Goal: Task Accomplishment & Management: Use online tool/utility

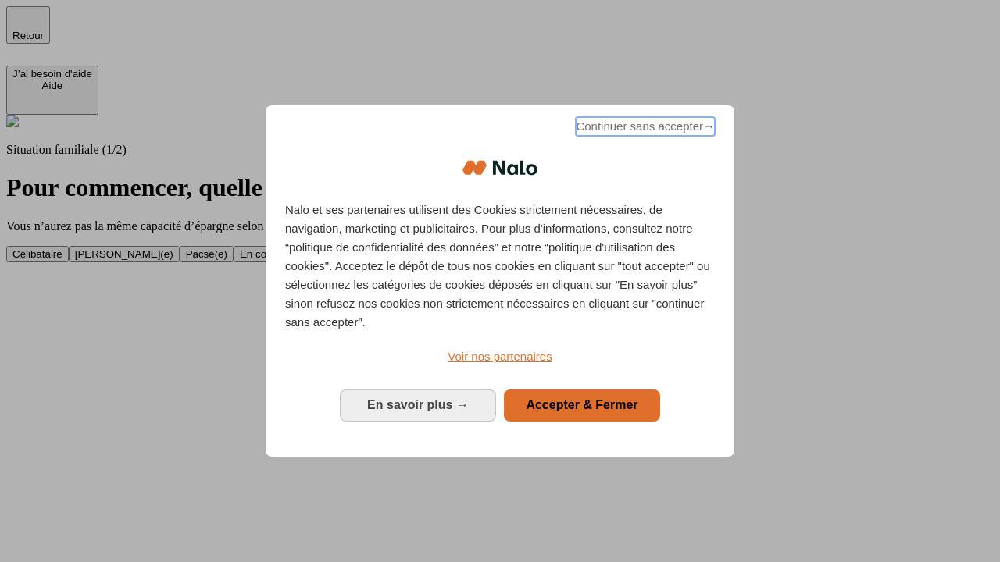
click at [644, 129] on span "Continuer sans accepter →" at bounding box center [645, 126] width 139 height 19
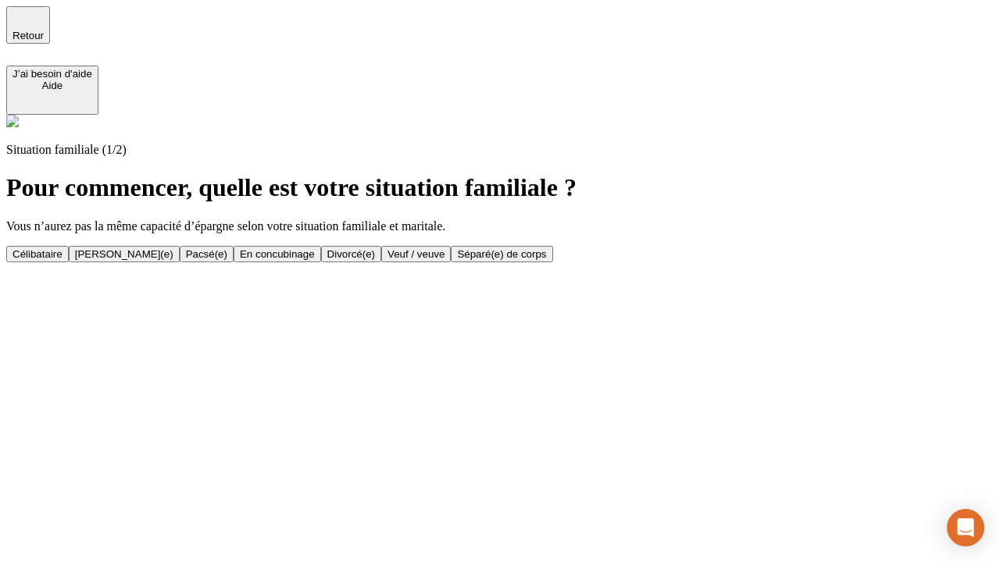
click at [62, 248] on div "Célibataire" at bounding box center [37, 254] width 50 height 12
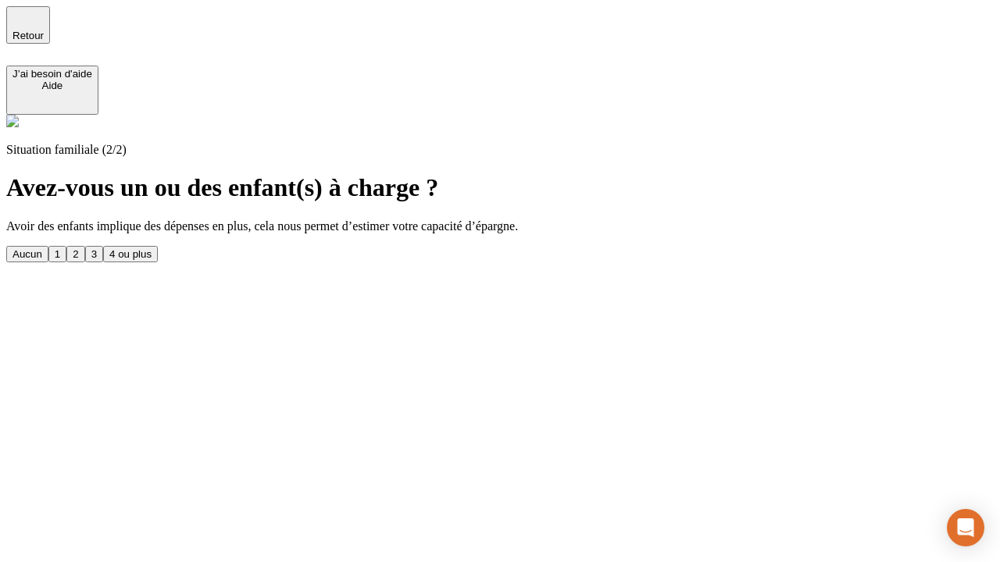
click at [42, 248] on div "Aucun" at bounding box center [27, 254] width 30 height 12
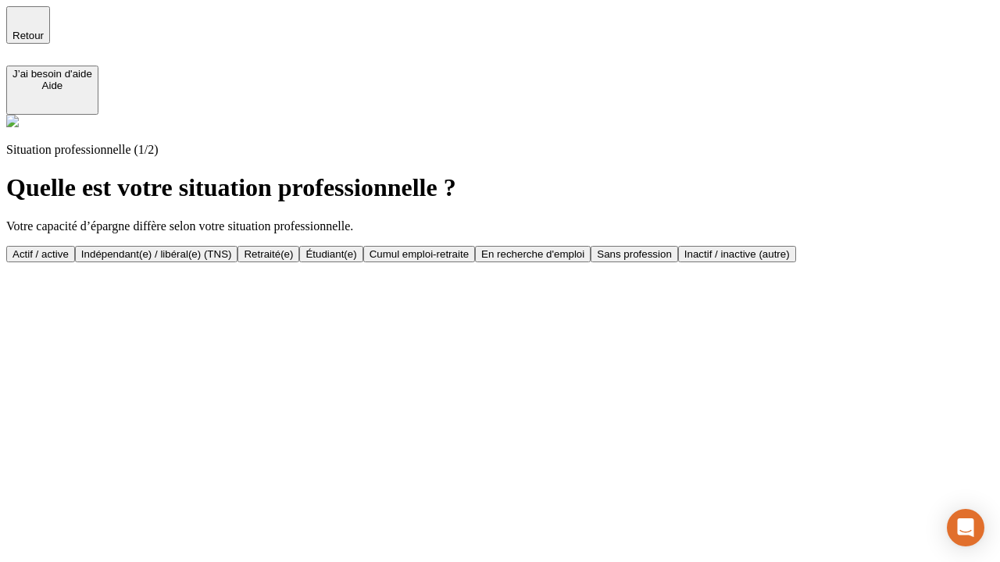
click at [69, 248] on div "Actif / active" at bounding box center [40, 254] width 56 height 12
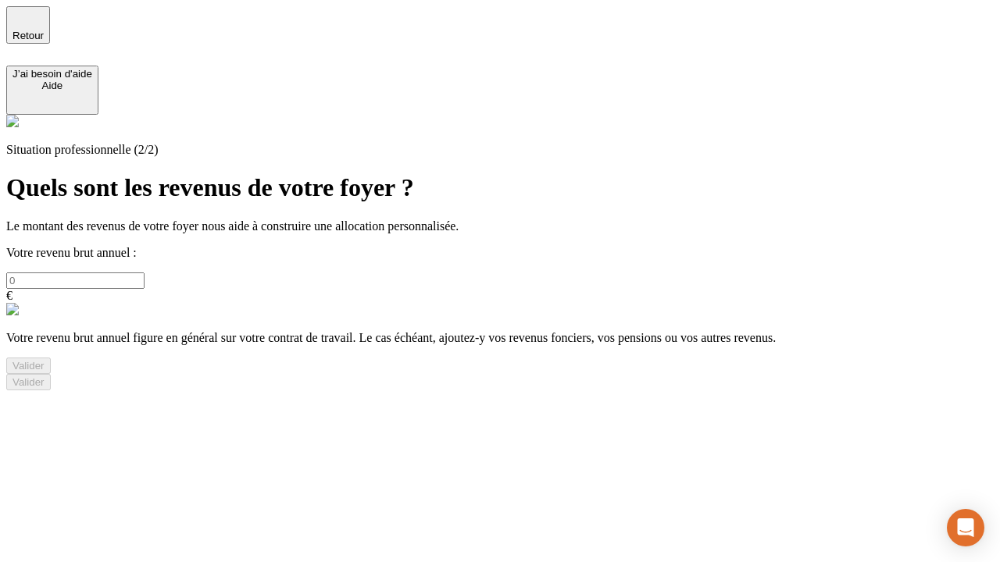
click at [145, 273] on input "text" at bounding box center [75, 281] width 138 height 16
type input "30 000"
click at [45, 372] on div "Valider" at bounding box center [28, 366] width 32 height 12
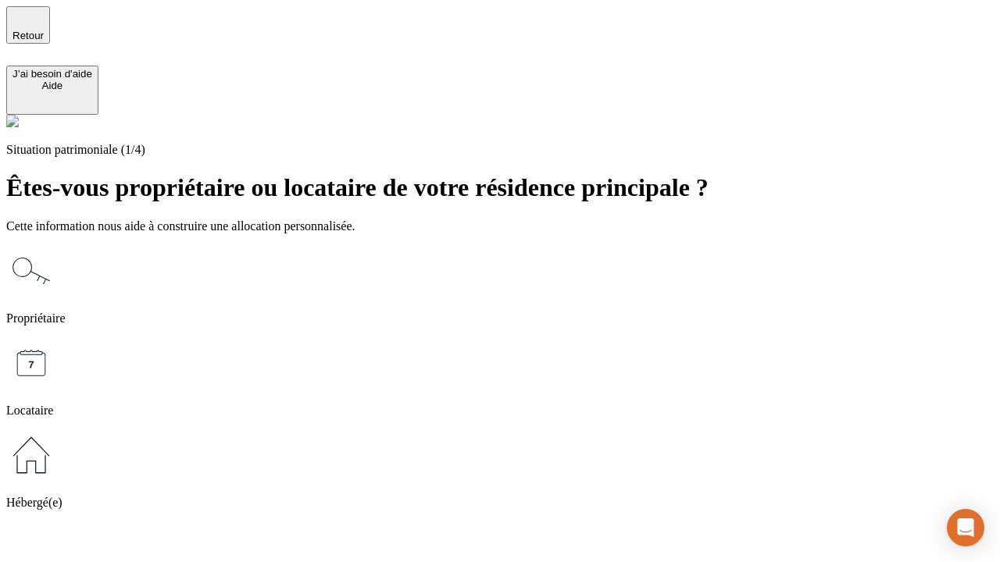
click at [56, 430] on icon at bounding box center [31, 455] width 50 height 50
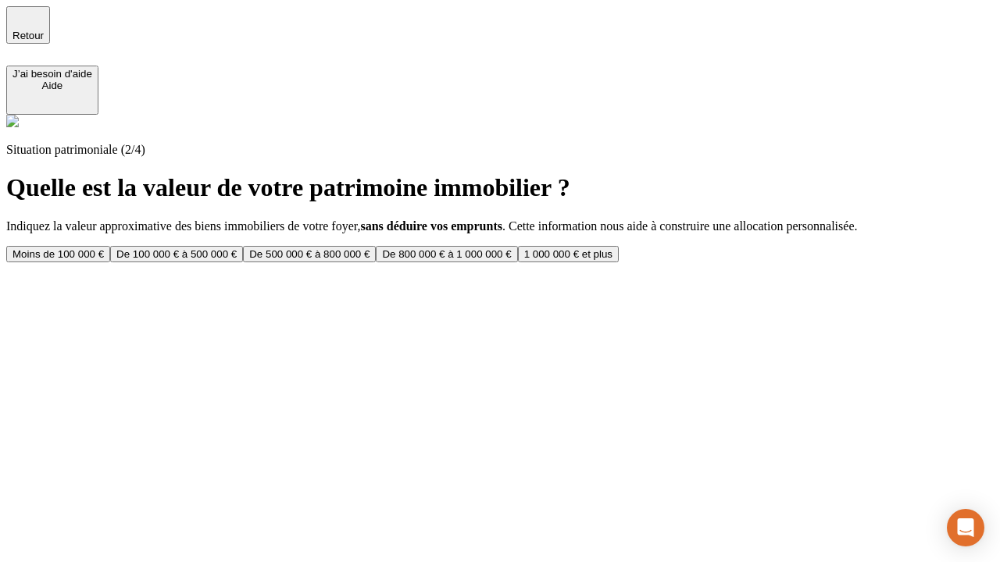
click at [104, 248] on div "Moins de 100 000 €" at bounding box center [57, 254] width 91 height 12
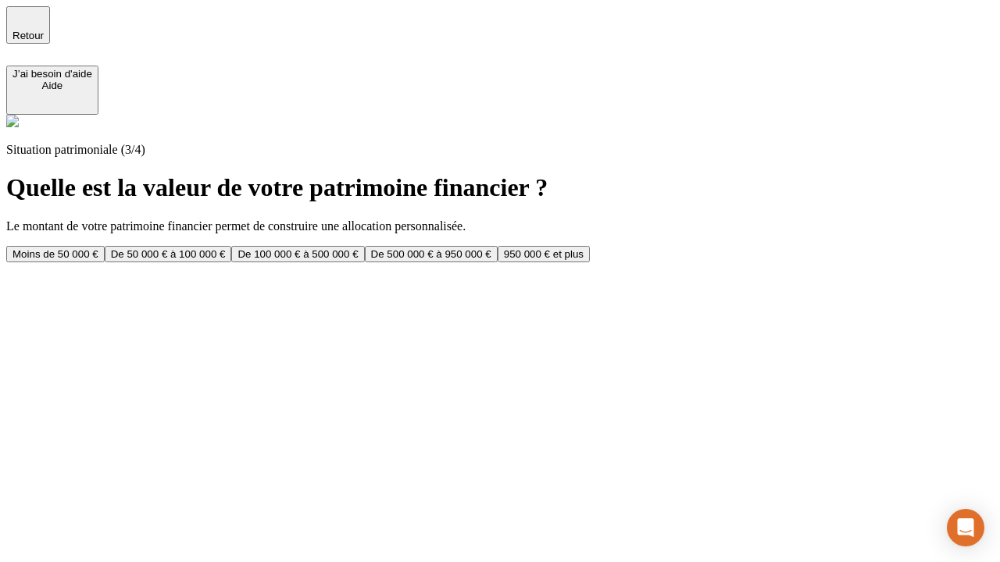
click at [98, 248] on div "Moins de 50 000 €" at bounding box center [55, 254] width 86 height 12
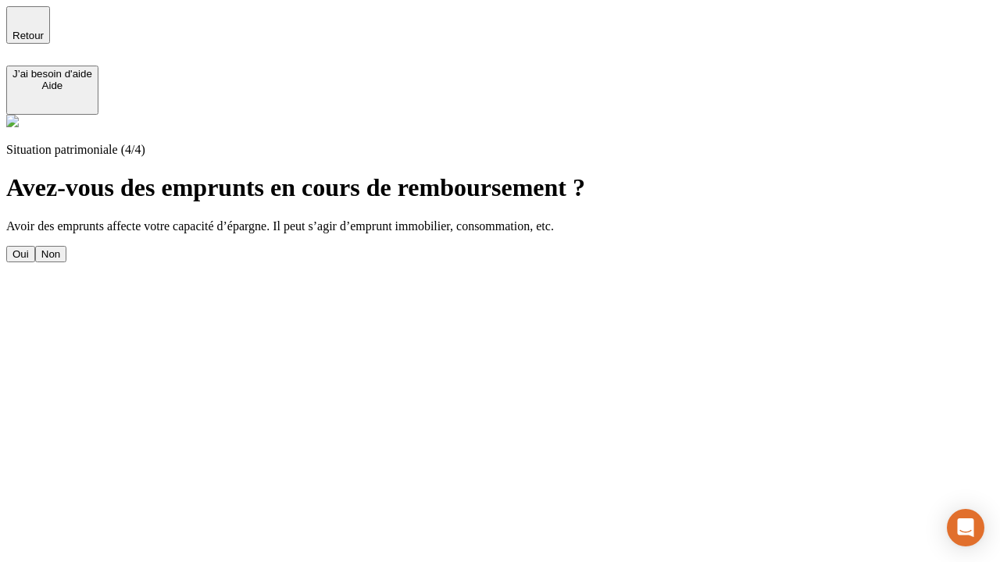
click at [60, 248] on div "Non" at bounding box center [50, 254] width 19 height 12
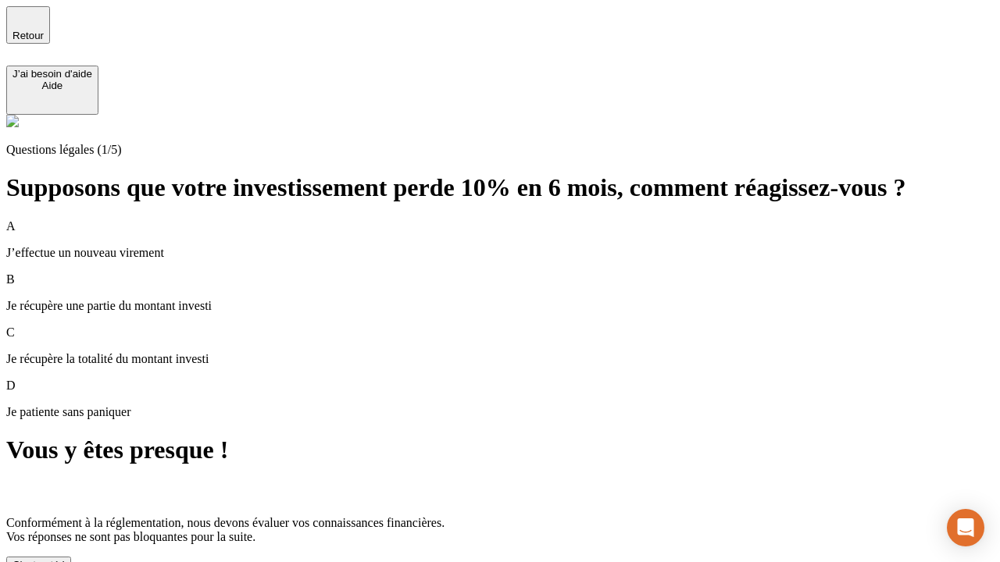
click at [65, 559] on div "C'est noté !" at bounding box center [38, 565] width 52 height 12
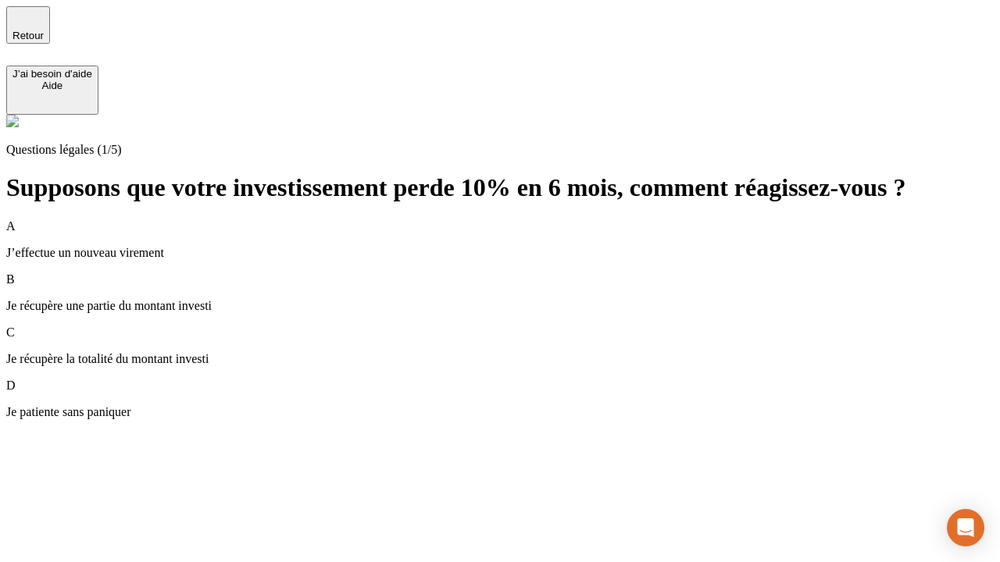
click at [519, 219] on div "A J’effectue un nouveau virement" at bounding box center [499, 239] width 987 height 41
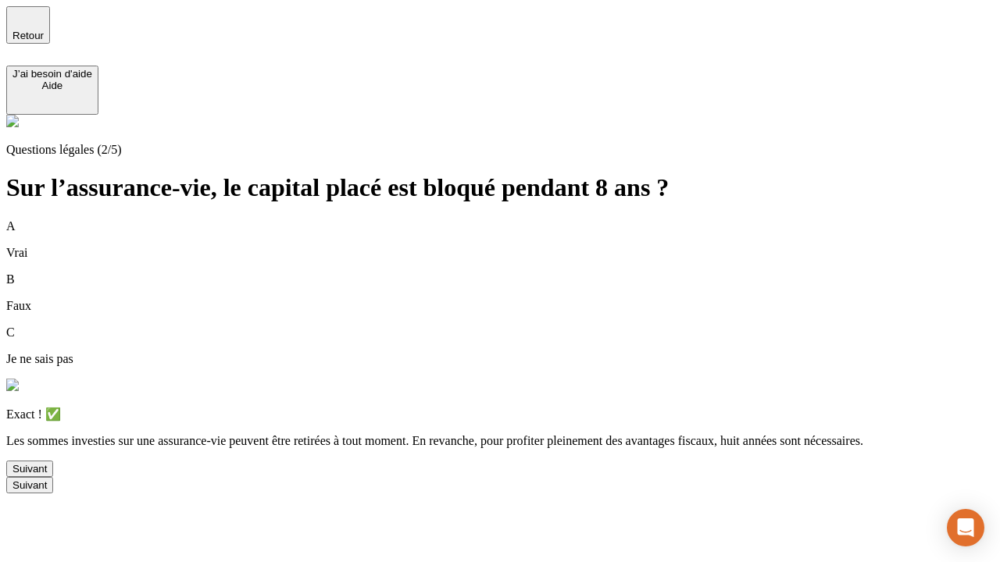
click at [47, 475] on div "Suivant" at bounding box center [29, 469] width 34 height 12
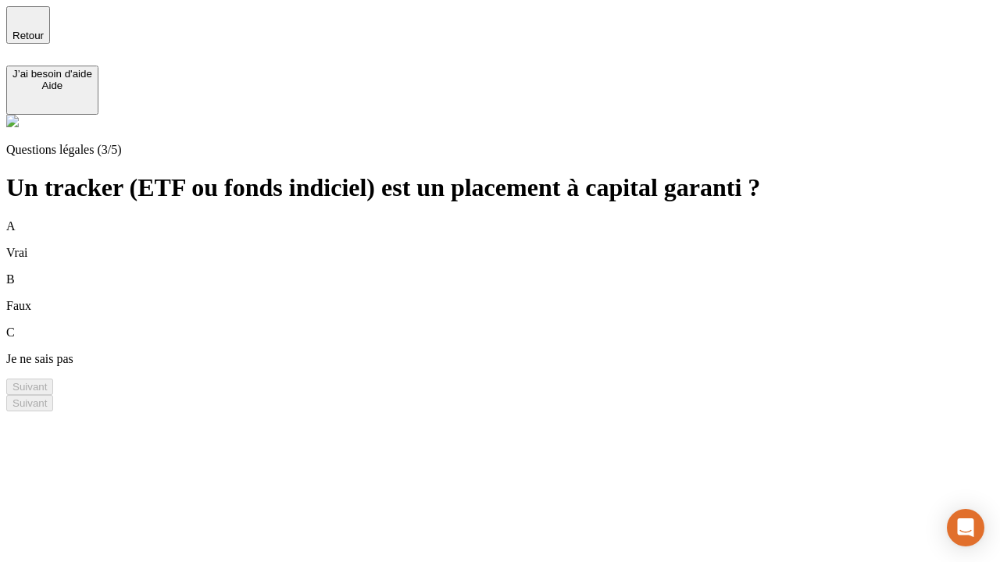
click at [519, 273] on div "B Faux" at bounding box center [499, 293] width 987 height 41
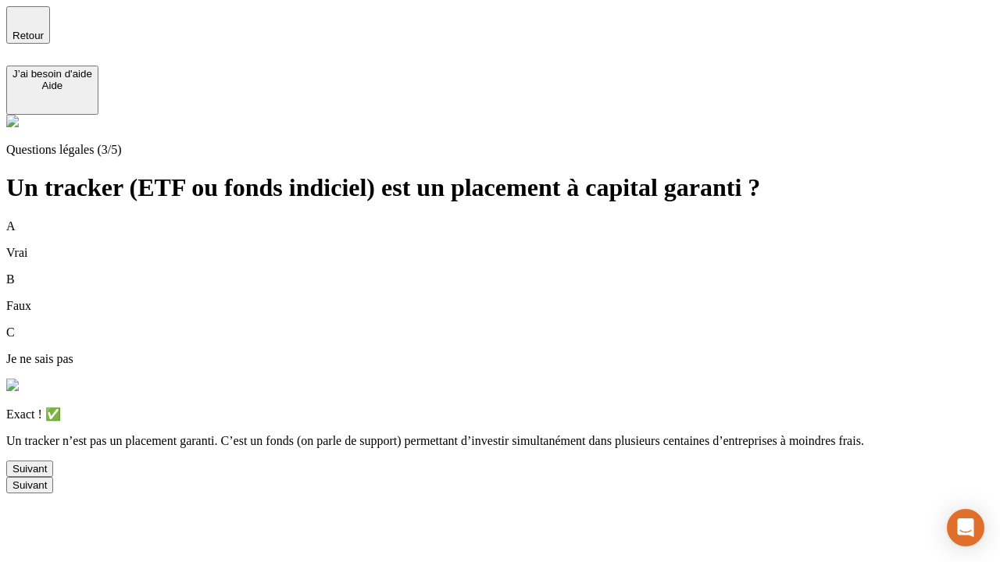
click at [47, 475] on div "Suivant" at bounding box center [29, 469] width 34 height 12
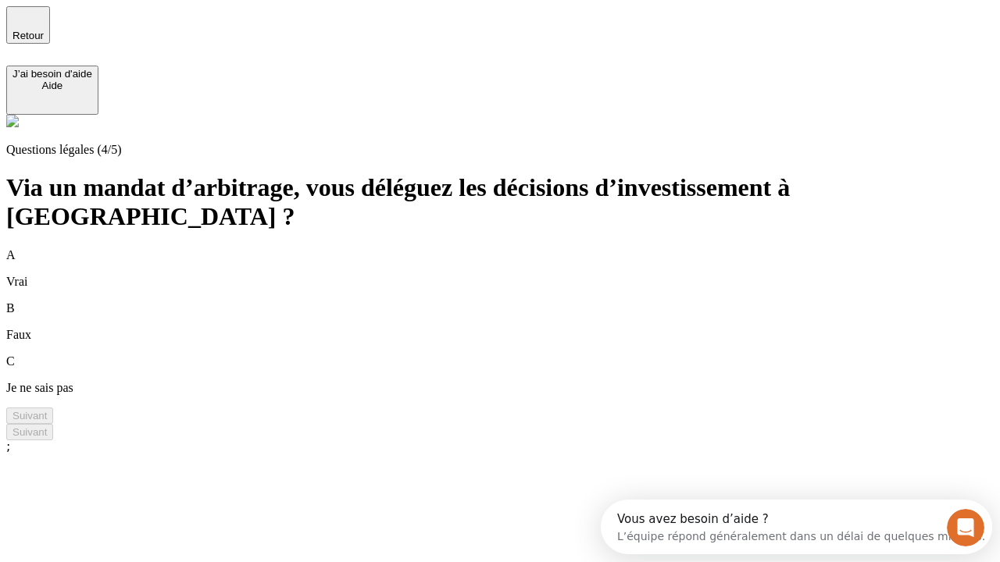
click at [519, 248] on div "A Vrai" at bounding box center [499, 268] width 987 height 41
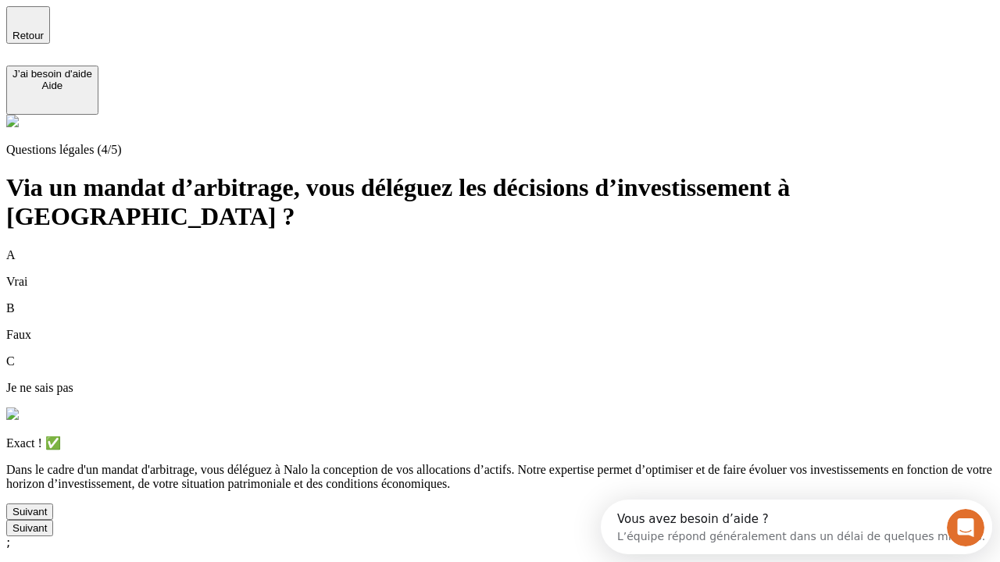
click at [47, 518] on div "Suivant" at bounding box center [29, 512] width 34 height 12
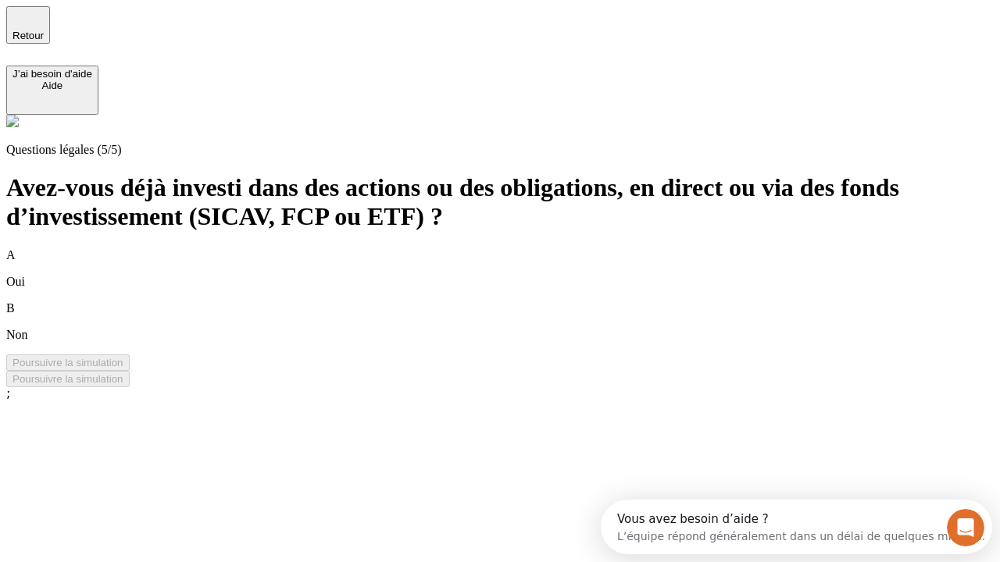
click at [519, 302] on div "B Non" at bounding box center [499, 322] width 987 height 41
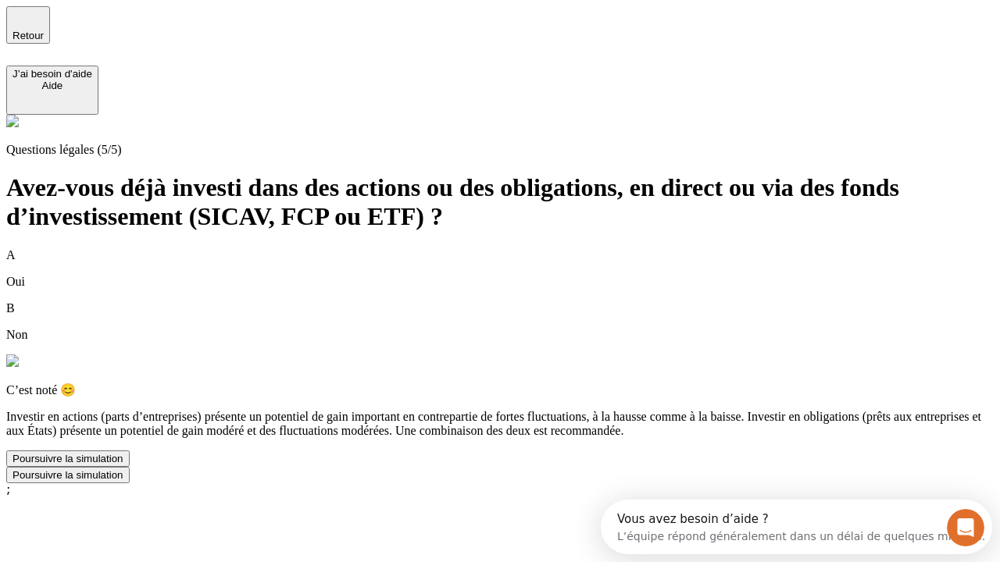
click at [123, 465] on div "Poursuivre la simulation" at bounding box center [67, 459] width 111 height 12
